Goal: Check status

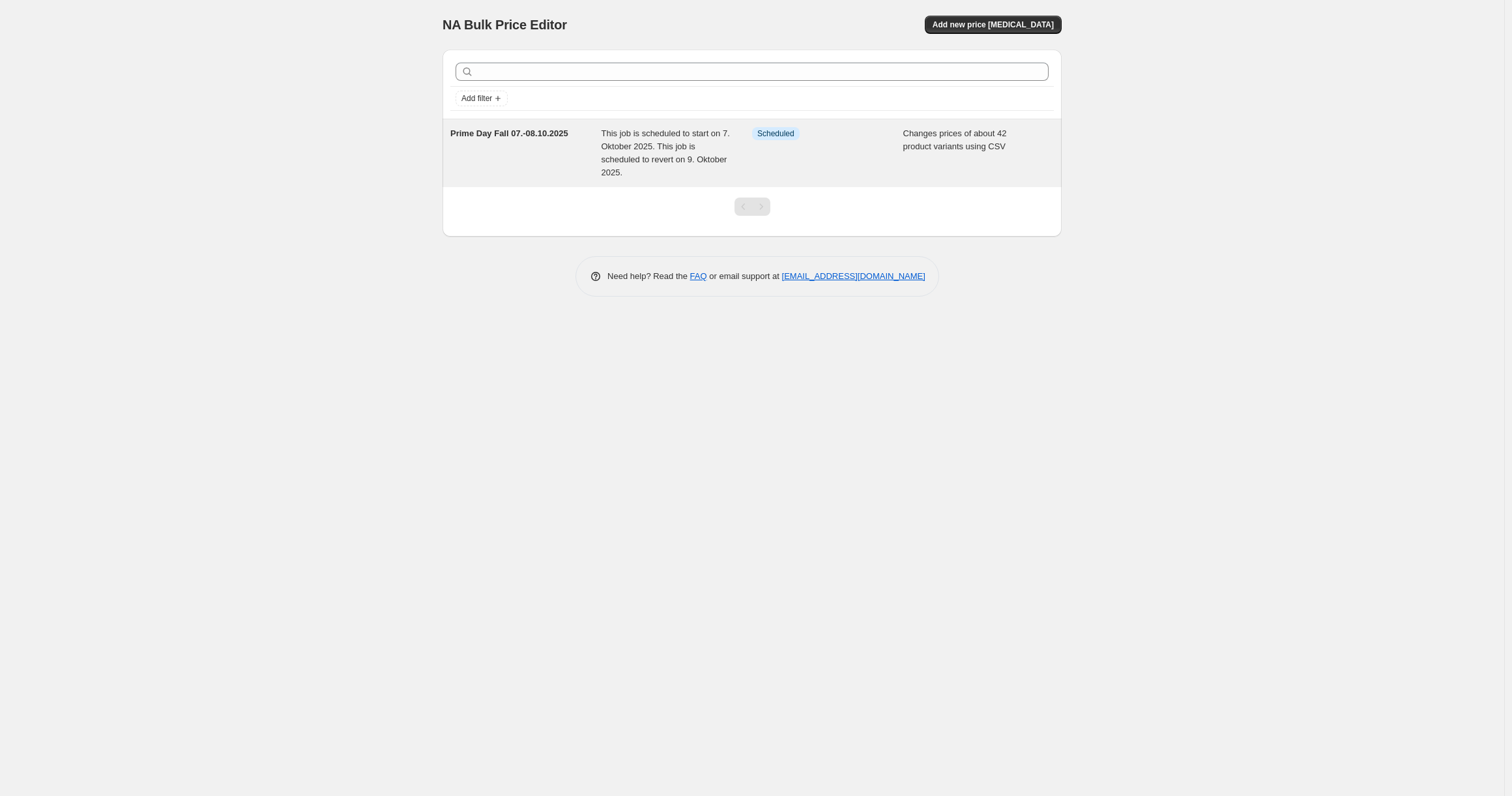
click at [616, 166] on div "This job is scheduled to start on 7. Oktober 2025. This job is scheduled to rev…" at bounding box center [677, 153] width 151 height 52
